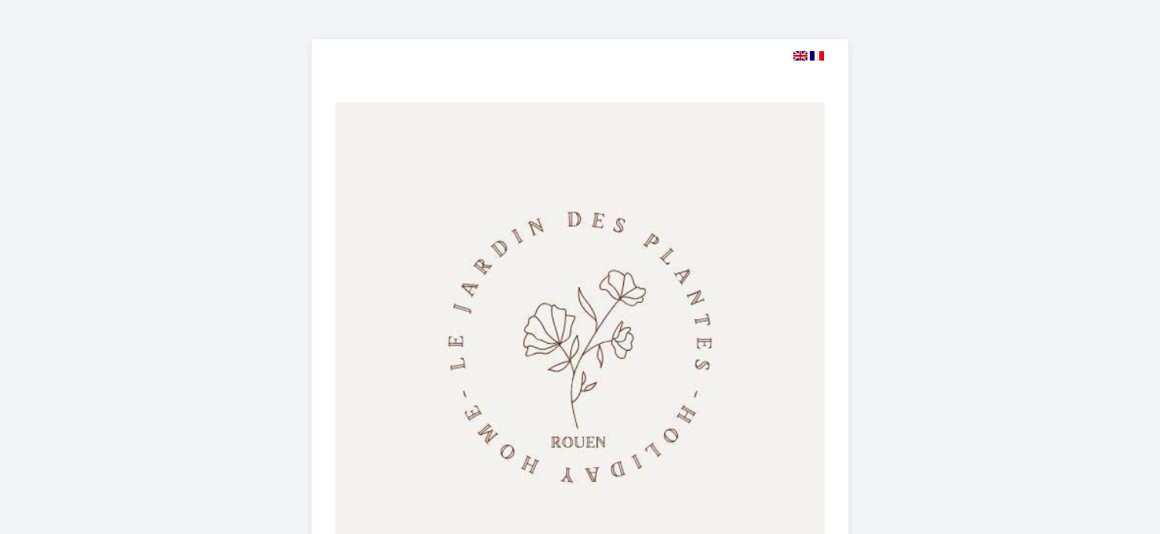
select select
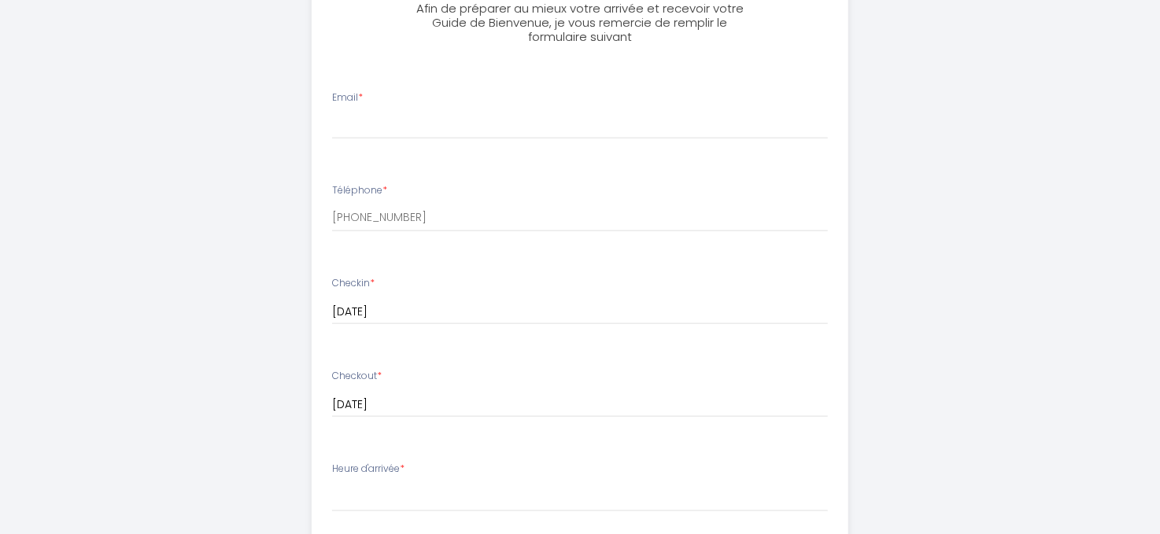
scroll to position [661, 0]
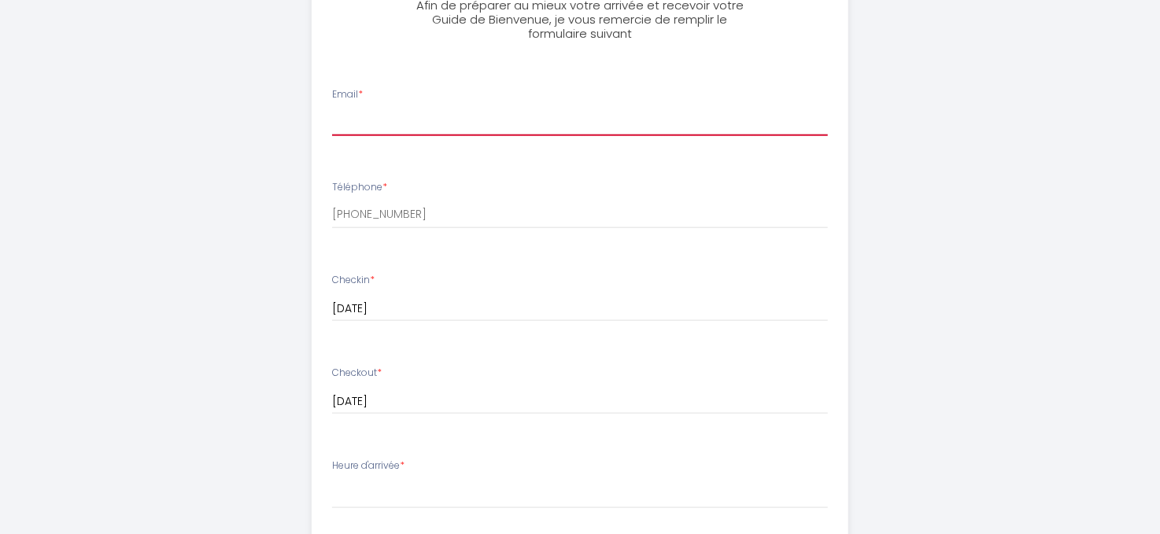
click at [374, 116] on input "Email *" at bounding box center [580, 122] width 497 height 28
type input "[EMAIL_ADDRESS][DOMAIN_NAME]"
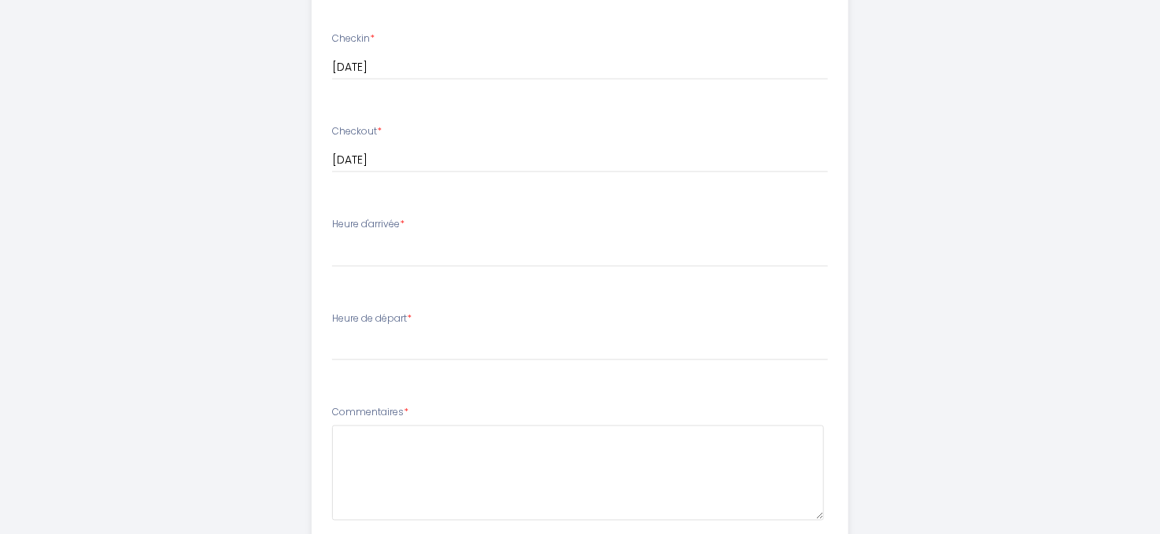
scroll to position [923, 0]
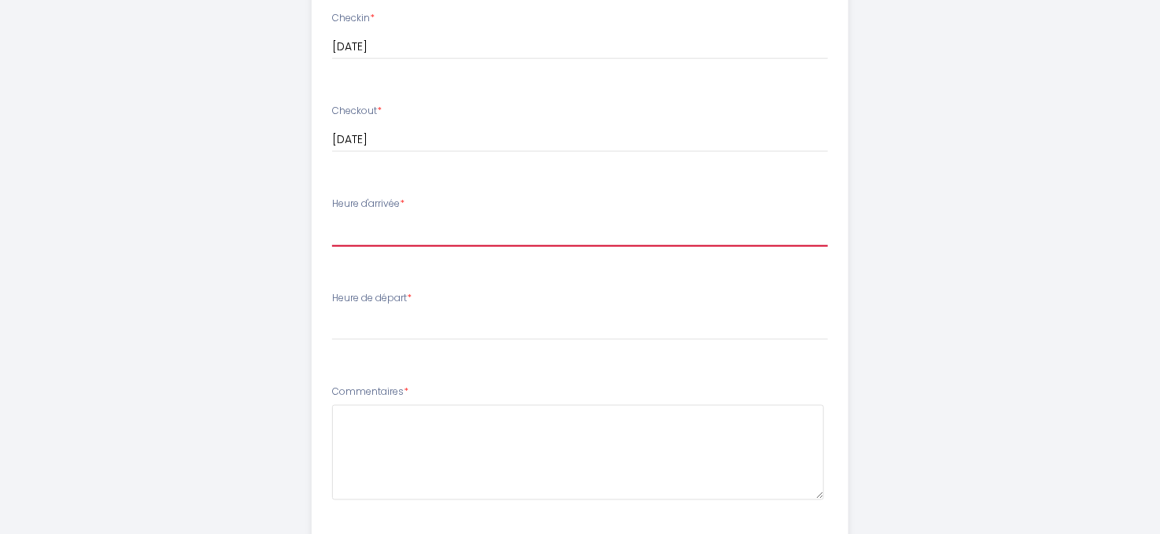
click at [396, 237] on select "15:00 15:30 16:00 16:30 17:00 17:30 18:00 18:30 19:00 19:30 20:00 20:30 21:00 2…" at bounding box center [580, 232] width 497 height 30
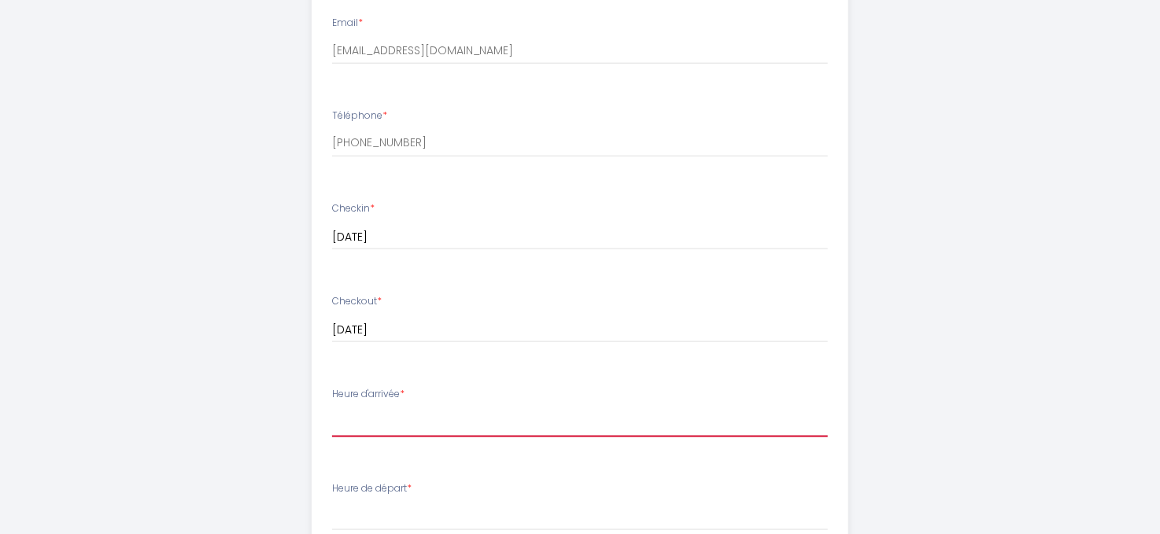
scroll to position [724, 0]
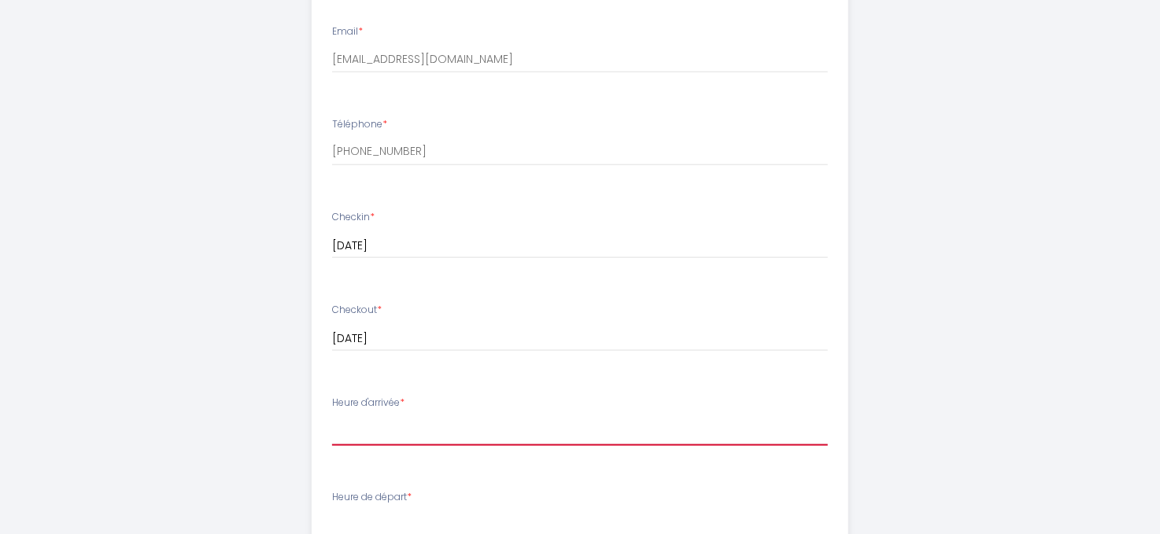
click at [420, 423] on select "15:00 15:30 16:00 16:30 17:00 17:30 18:00 18:30 19:00 19:30 20:00 20:30 21:00 2…" at bounding box center [580, 431] width 497 height 30
select select "15:00"
click at [332, 416] on select "15:00 15:30 16:00 16:30 17:00 17:30 18:00 18:30 19:00 19:30 20:00 20:30 21:00 2…" at bounding box center [580, 431] width 497 height 30
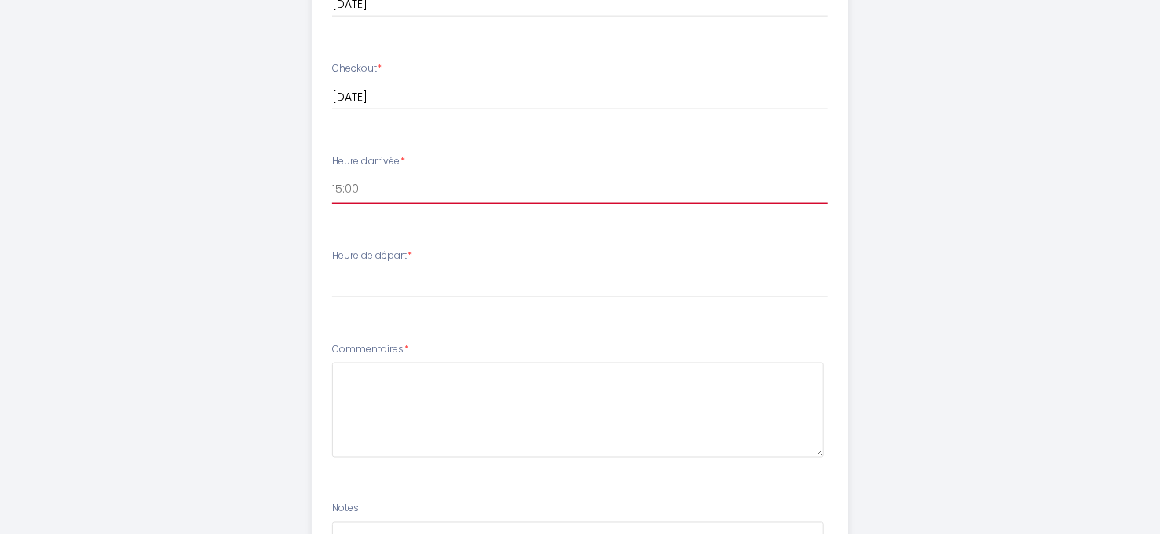
scroll to position [1050, 0]
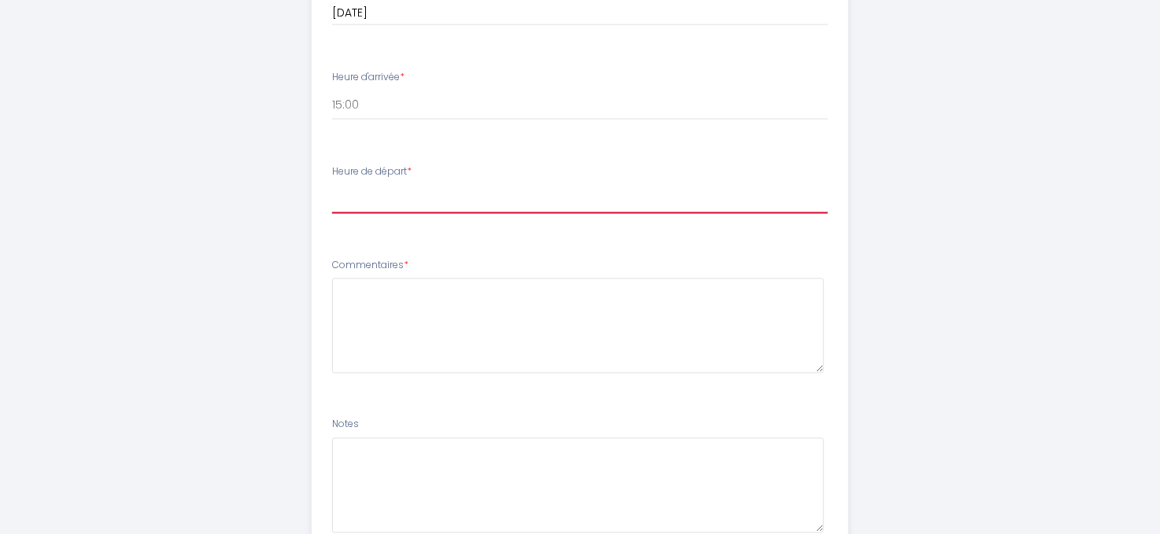
click at [418, 201] on select "00:00 00:30 01:00 01:30 02:00 02:30 03:00 03:30 04:00 04:30 05:00 05:30 06:00 0…" at bounding box center [580, 199] width 497 height 30
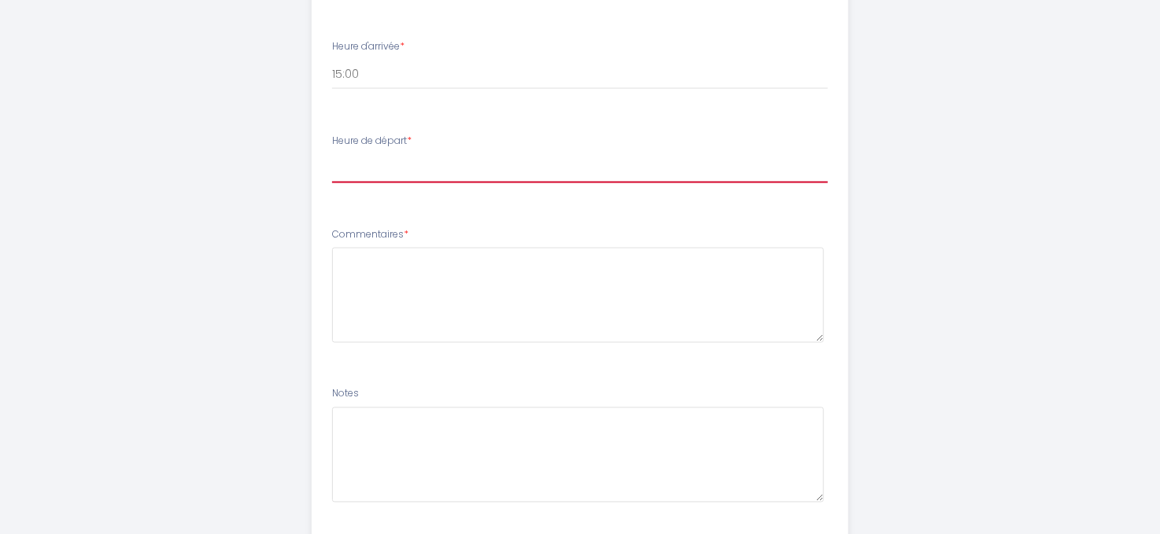
scroll to position [1143, 0]
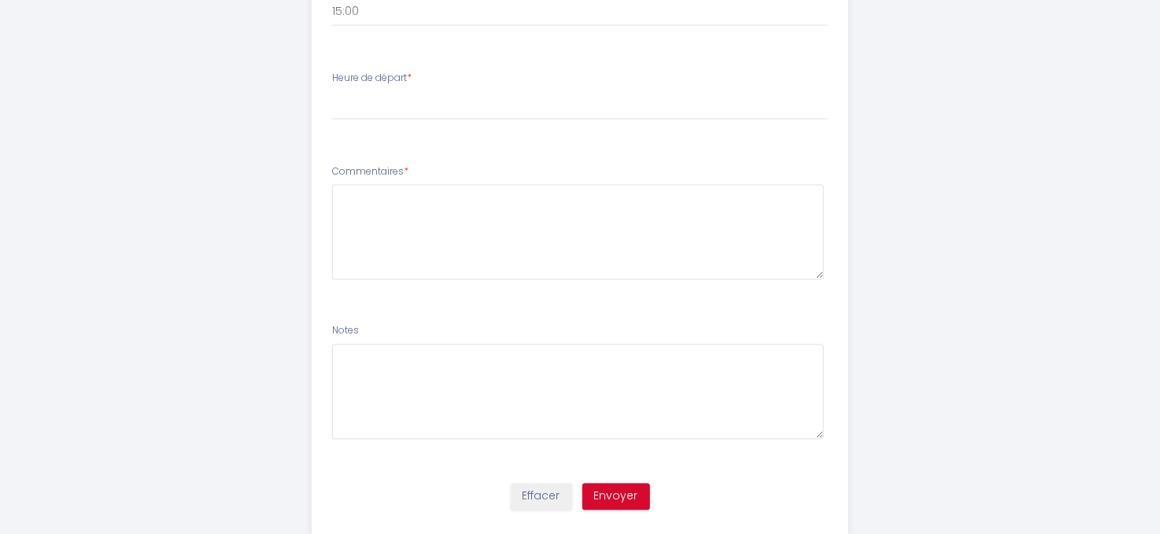
click at [485, 84] on div "Heure de départ * 00:00 00:30 01:00 01:30 02:00 02:30 03:00 03:30 04:00 04:30 0…" at bounding box center [580, 96] width 497 height 50
click at [382, 83] on label "Heure de départ *" at bounding box center [371, 78] width 79 height 15
click at [341, 109] on select "00:00 00:30 01:00 01:30 02:00 02:30 03:00 03:30 04:00 04:30 05:00 05:30 06:00 0…" at bounding box center [580, 105] width 497 height 30
select select "11:00"
click at [332, 90] on select "00:00 00:30 01:00 01:30 02:00 02:30 03:00 03:30 04:00 04:30 05:00 05:30 06:00 0…" at bounding box center [580, 105] width 497 height 30
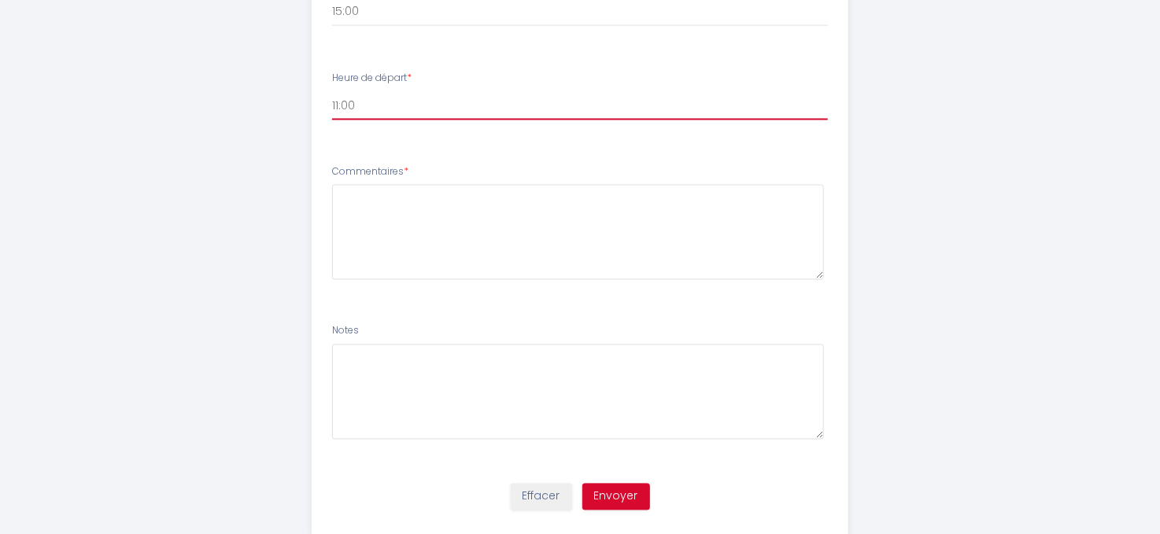
scroll to position [1181, 0]
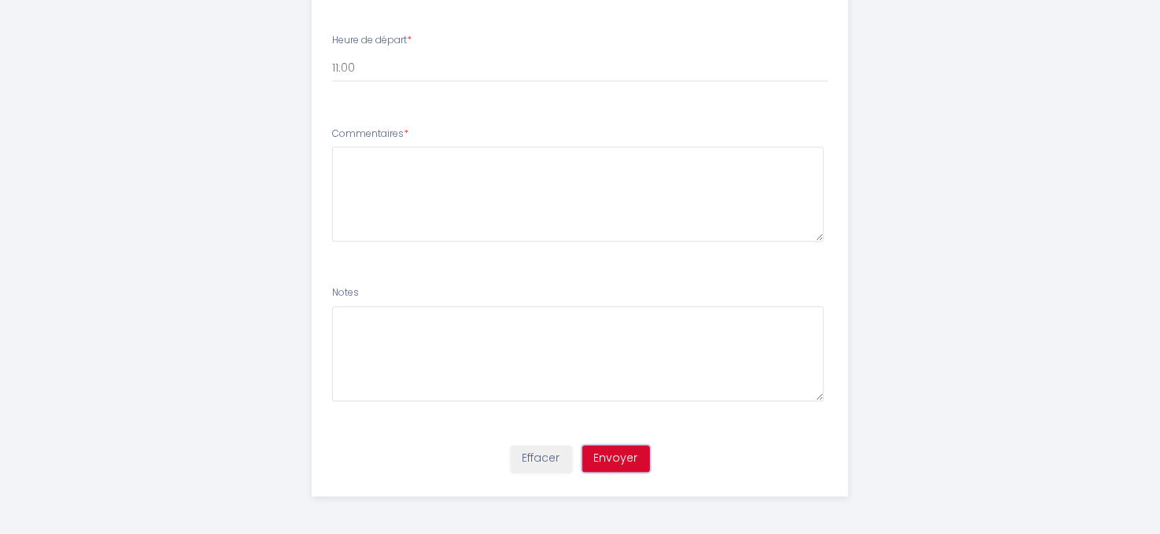
click at [617, 456] on button "Envoyer" at bounding box center [616, 459] width 68 height 27
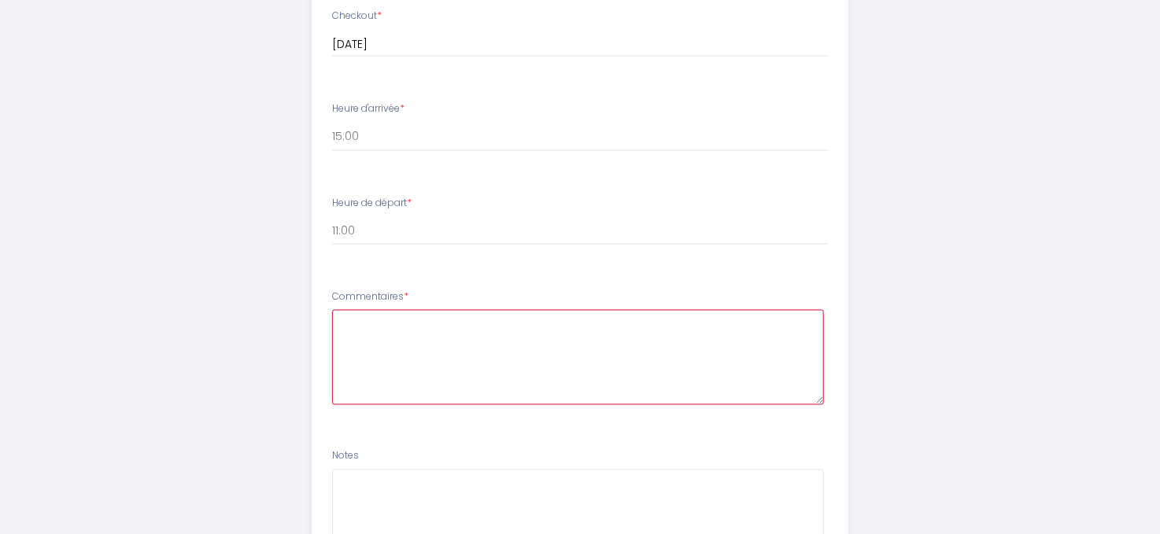
scroll to position [1126, 0]
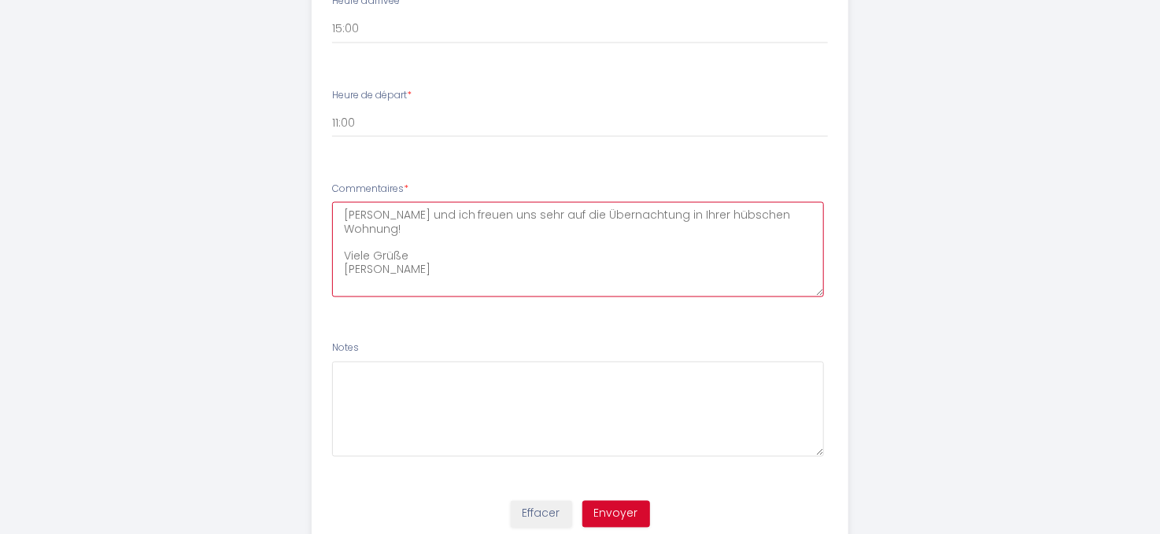
click at [368, 260] on textarea "[PERSON_NAME] und ich freuen uns sehr auf die Übernachtung in Ihrer hübschen Wo…" at bounding box center [578, 249] width 493 height 95
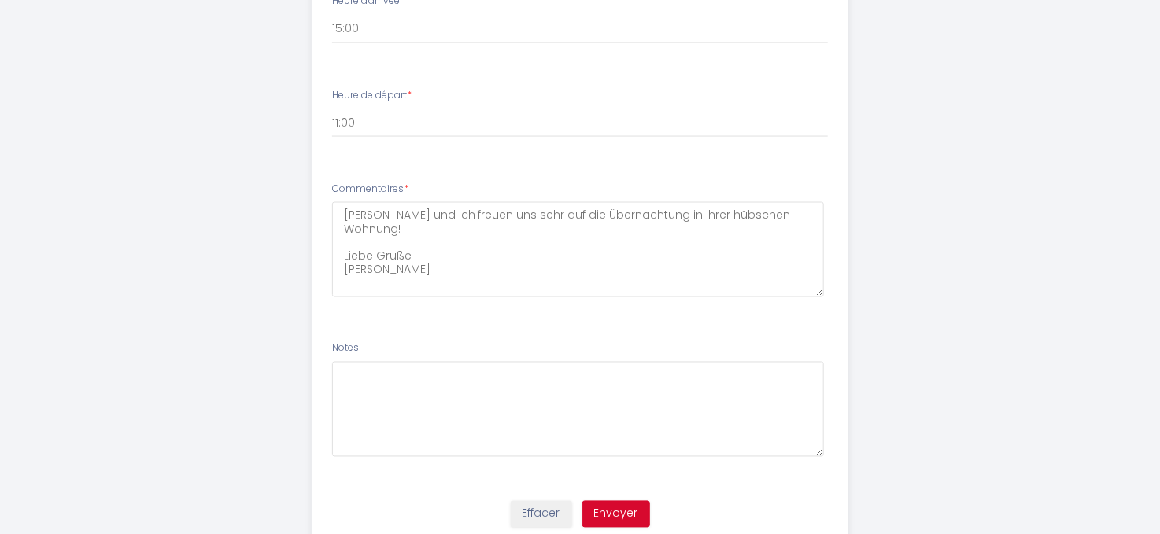
scroll to position [62, 0]
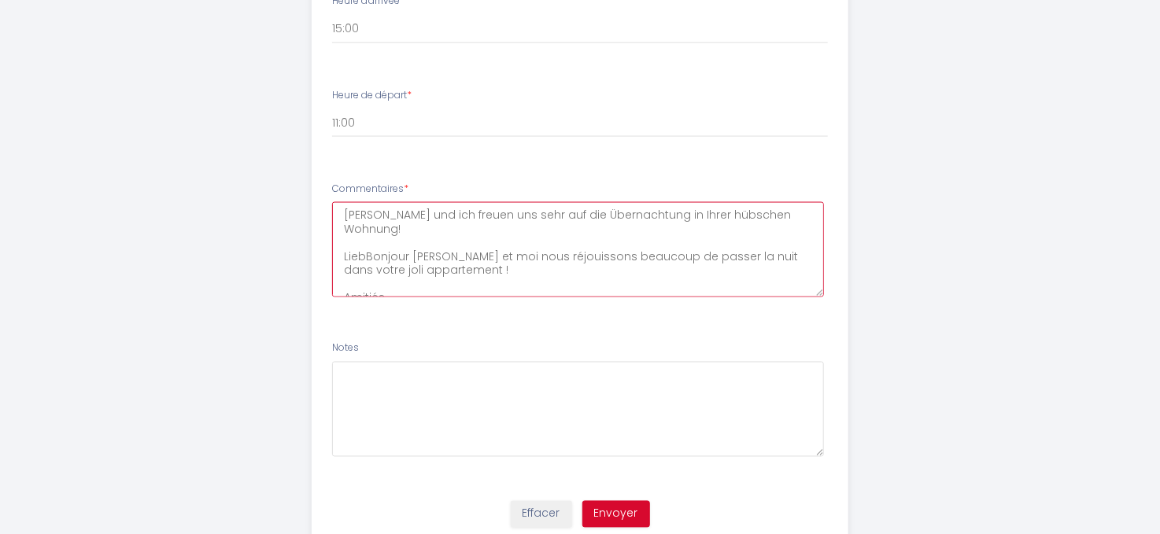
type textarea "[PERSON_NAME] und ich freuen uns sehr auf die Übernachtung in Ihrer hübschen Wo…"
click at [622, 508] on button "Envoyer" at bounding box center [616, 514] width 68 height 27
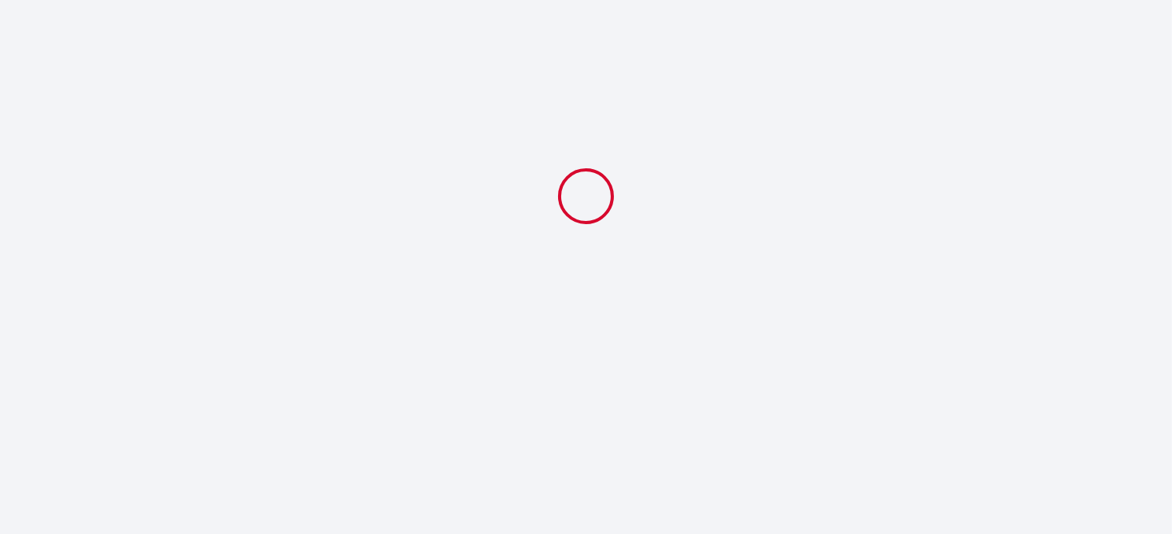
select select "11:00"
